Goal: Task Accomplishment & Management: Manage account settings

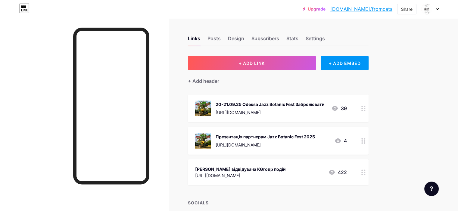
click at [365, 144] on icon at bounding box center [363, 141] width 4 height 6
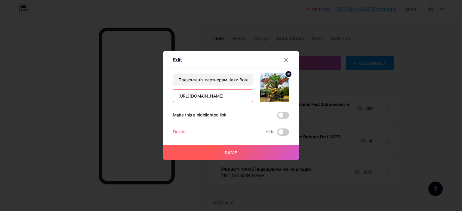
click at [229, 93] on input "[URL][DOMAIN_NAME]" at bounding box center [212, 96] width 79 height 12
drag, startPoint x: 177, startPoint y: 95, endPoint x: 267, endPoint y: 95, distance: 90.5
click at [267, 95] on div "Презентація партнерам Jazz Botanic Fest 2025 [URL][DOMAIN_NAME]" at bounding box center [231, 87] width 116 height 29
paste input "MFBE_c2knLW3CRbaY1bc1hQRzw5RthBN/view?usp=drive_link"
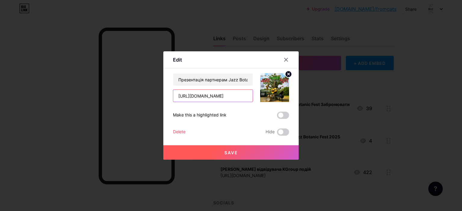
scroll to position [0, 119]
type input "[URL][DOMAIN_NAME]"
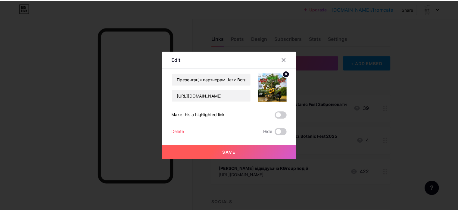
scroll to position [0, 0]
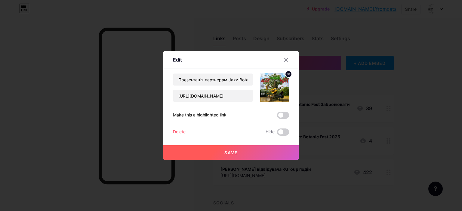
click at [236, 155] on span "Save" at bounding box center [231, 152] width 14 height 5
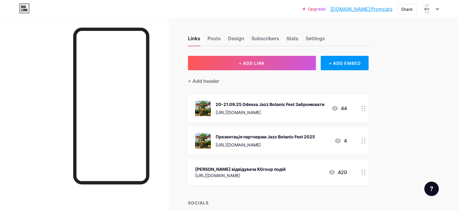
click at [211, 148] on img at bounding box center [203, 141] width 16 height 16
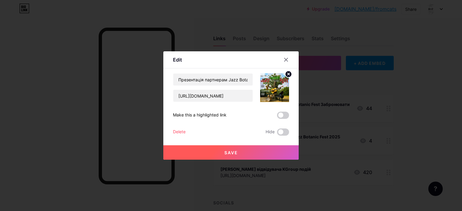
click at [237, 153] on span "Save" at bounding box center [231, 152] width 14 height 5
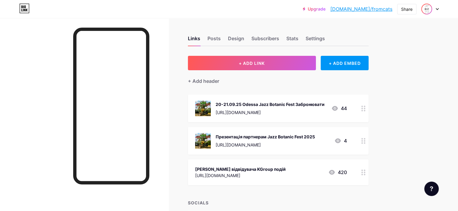
click at [427, 7] on img at bounding box center [426, 9] width 10 height 10
